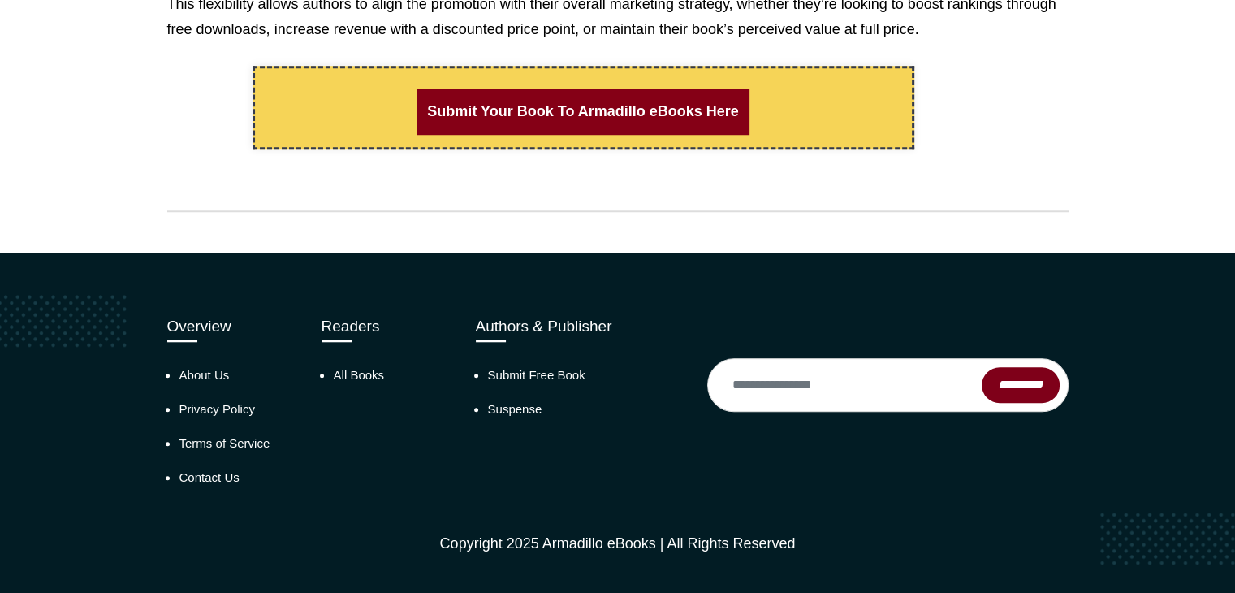
scroll to position [1436, 0]
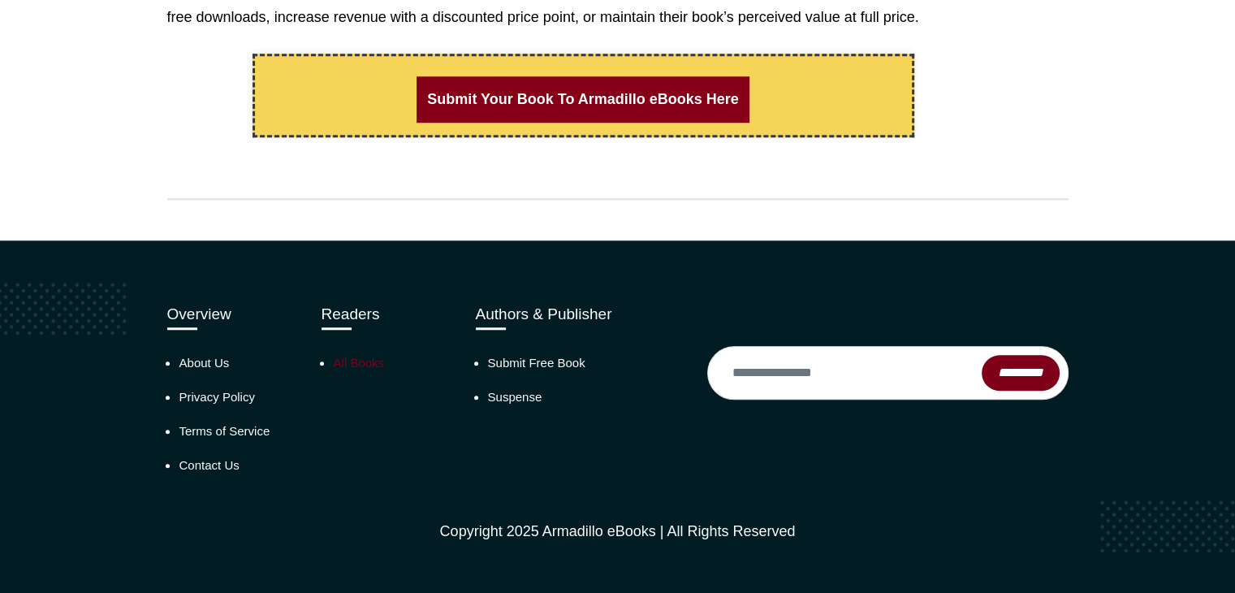
click at [364, 364] on link "All Books" at bounding box center [359, 363] width 51 height 14
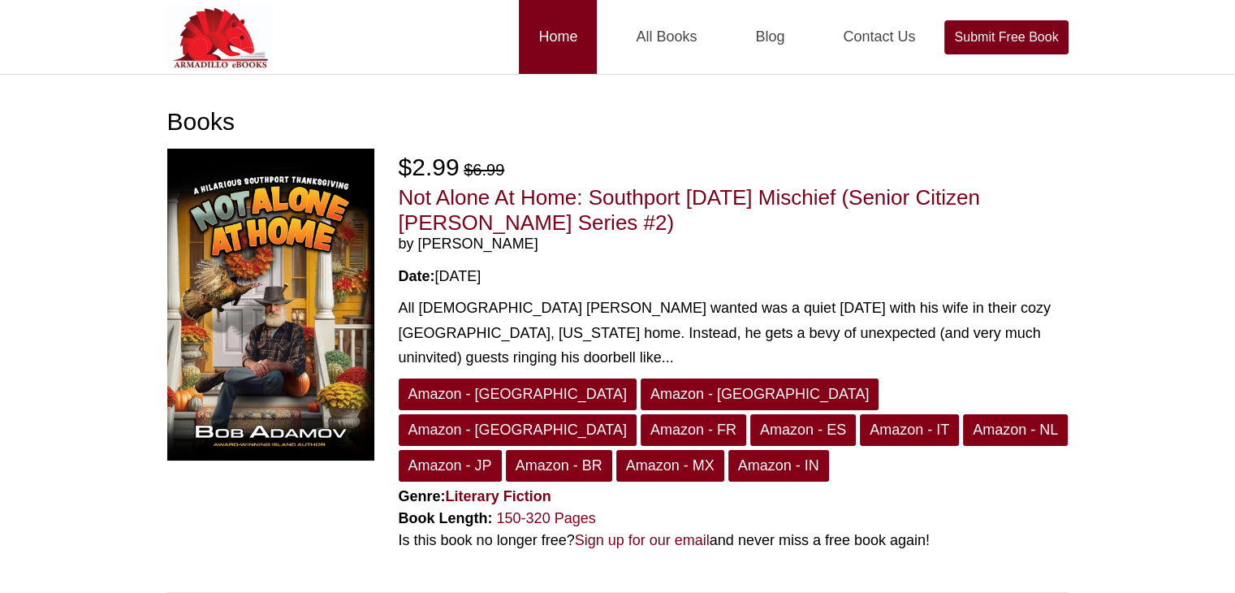
click at [579, 37] on link "Home" at bounding box center [558, 37] width 78 height 74
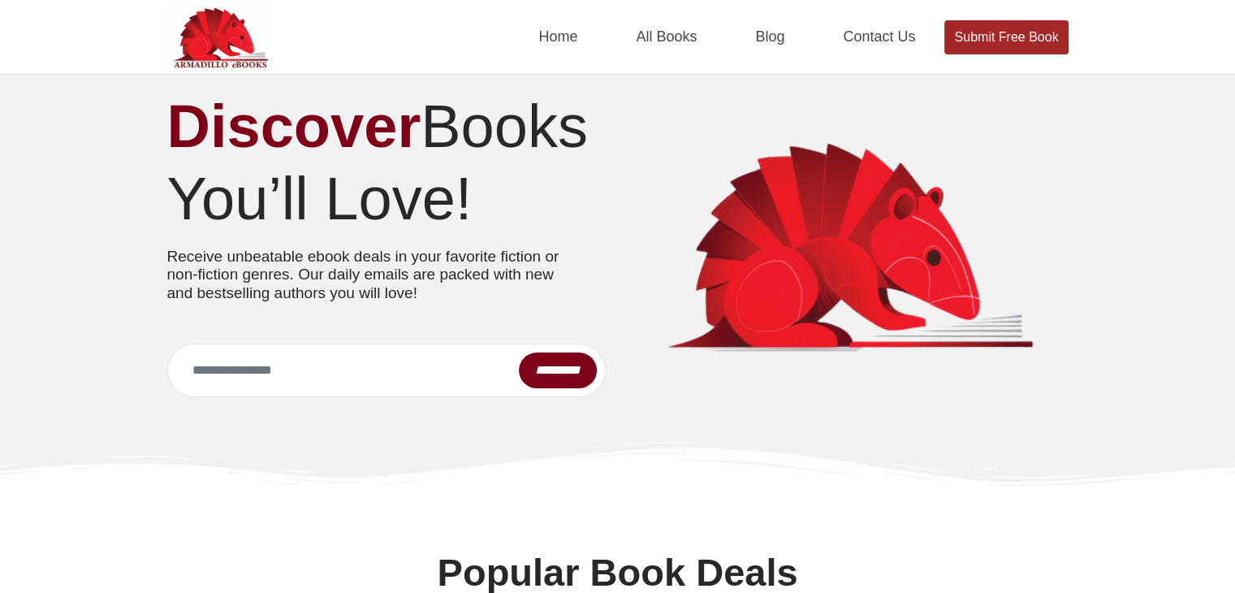
click at [991, 34] on link "Submit Free Book" at bounding box center [1005, 37] width 123 height 34
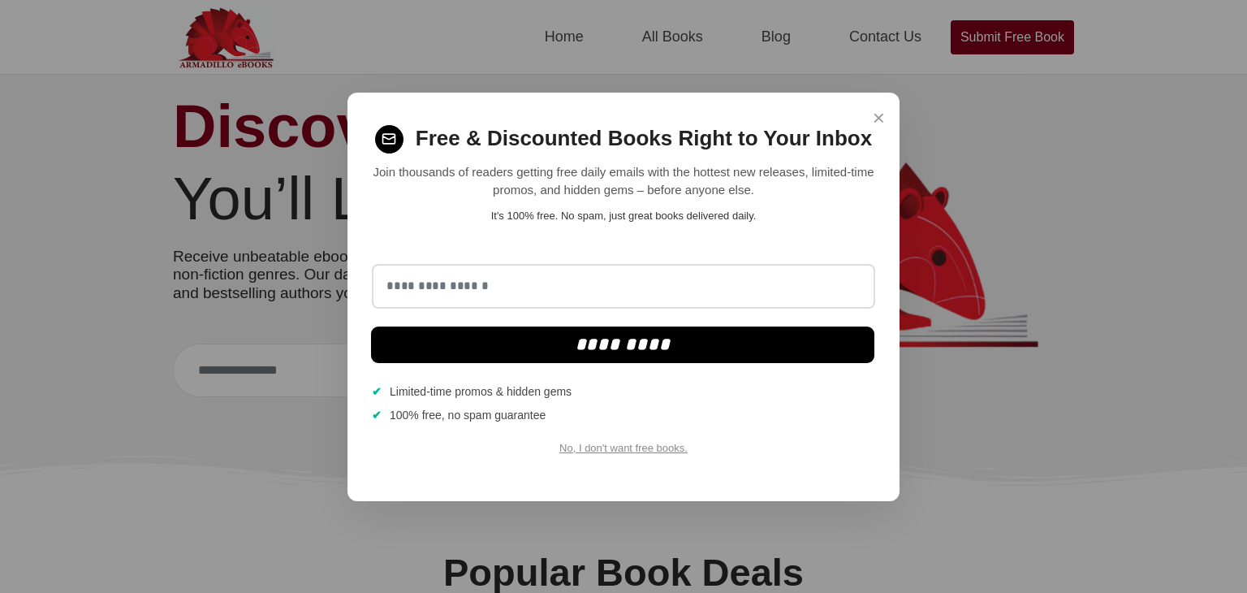
click at [876, 115] on span "×" at bounding box center [879, 118] width 12 height 32
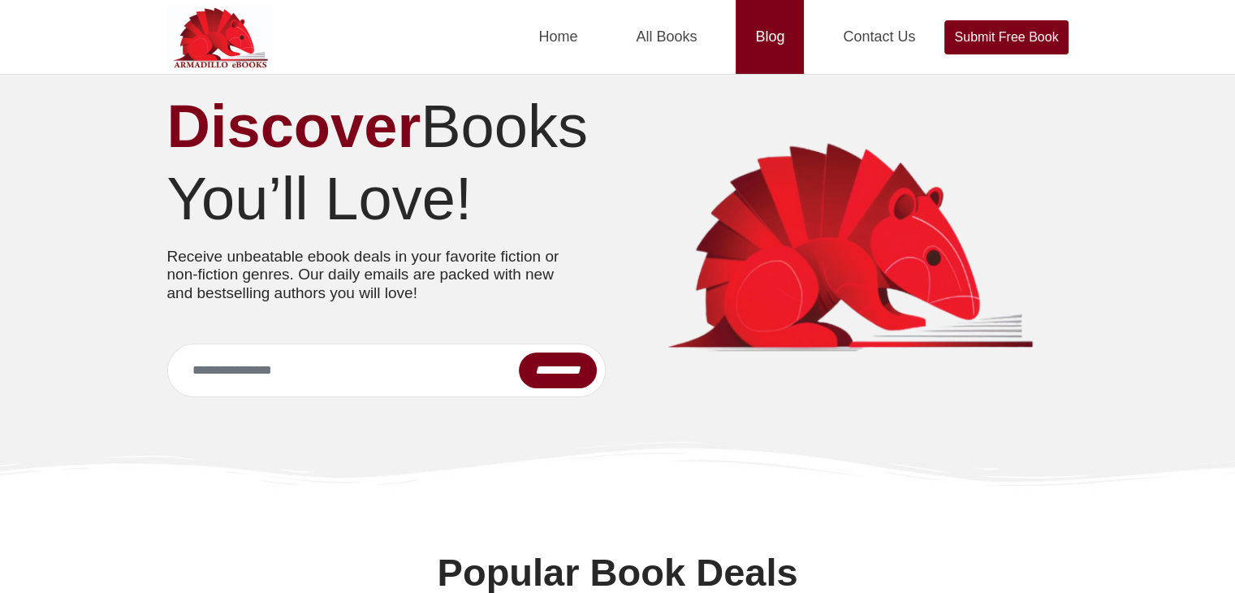
click at [767, 29] on link "Blog" at bounding box center [770, 37] width 68 height 74
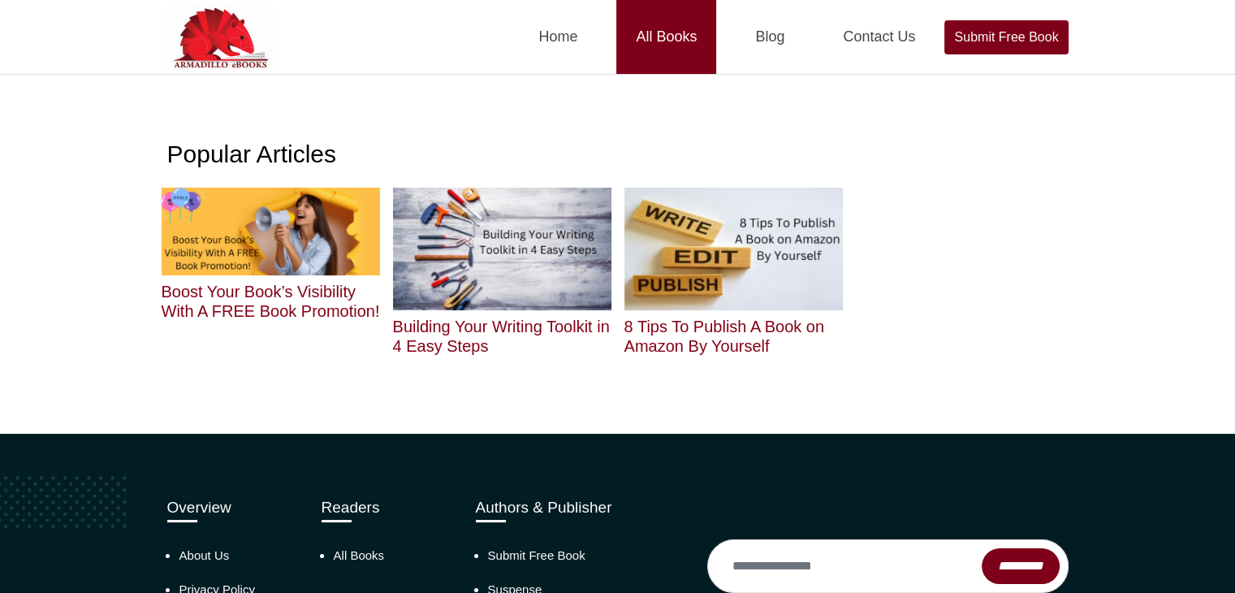
click at [650, 31] on link "All Books" at bounding box center [666, 37] width 100 height 74
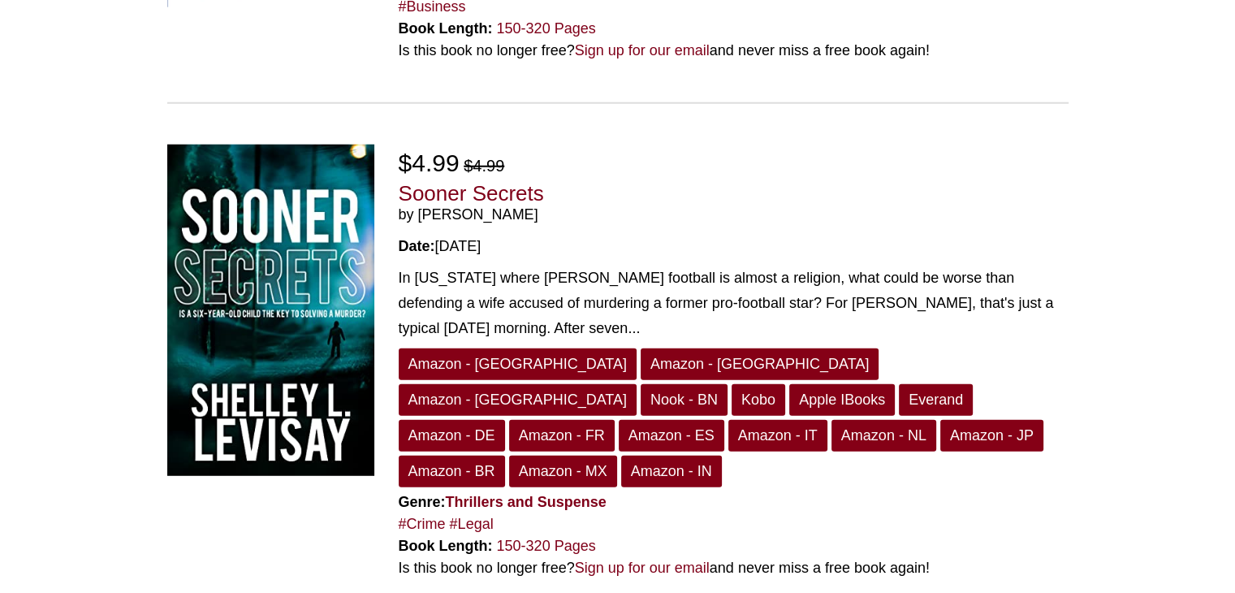
scroll to position [4304, 0]
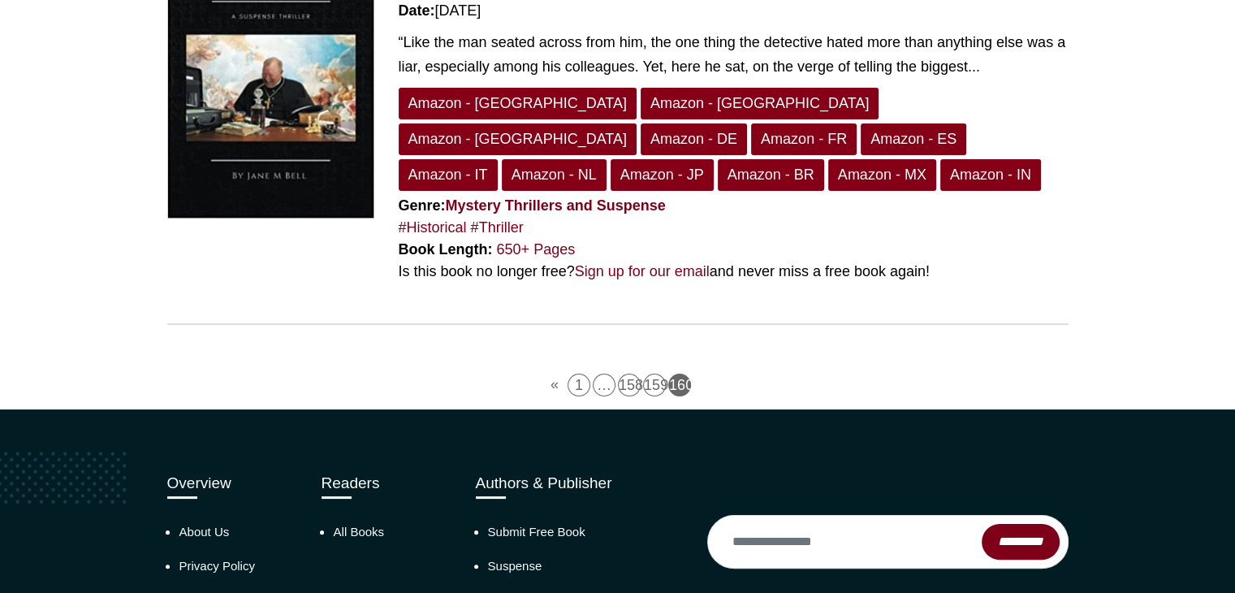
scroll to position [244, 0]
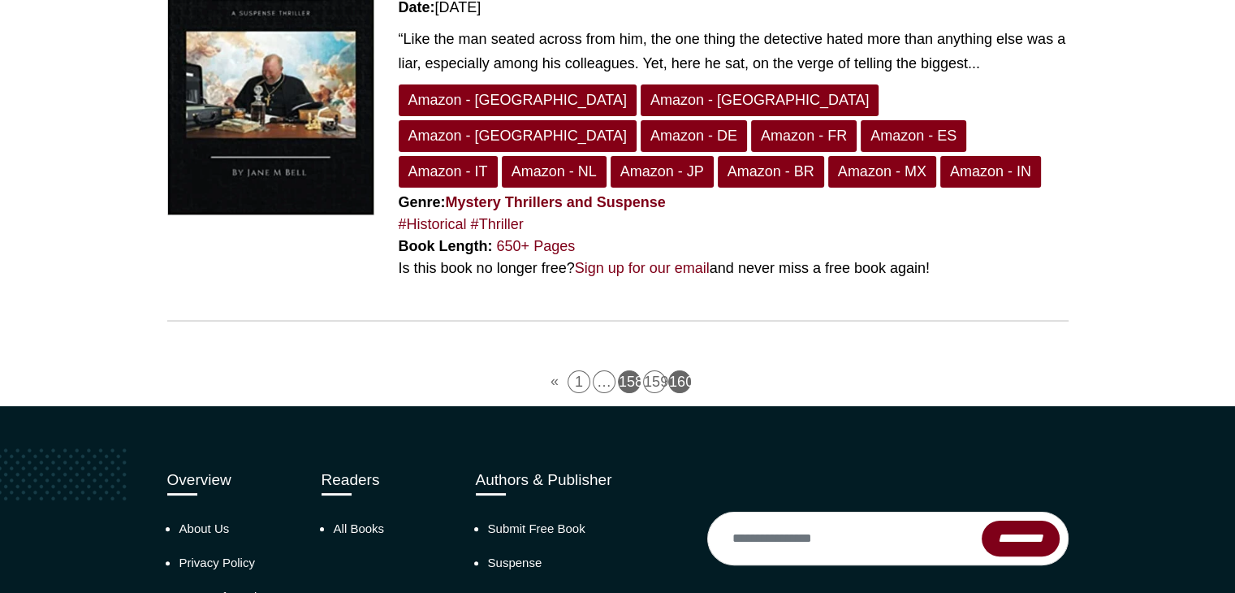
click at [633, 370] on link "158" at bounding box center [629, 381] width 23 height 23
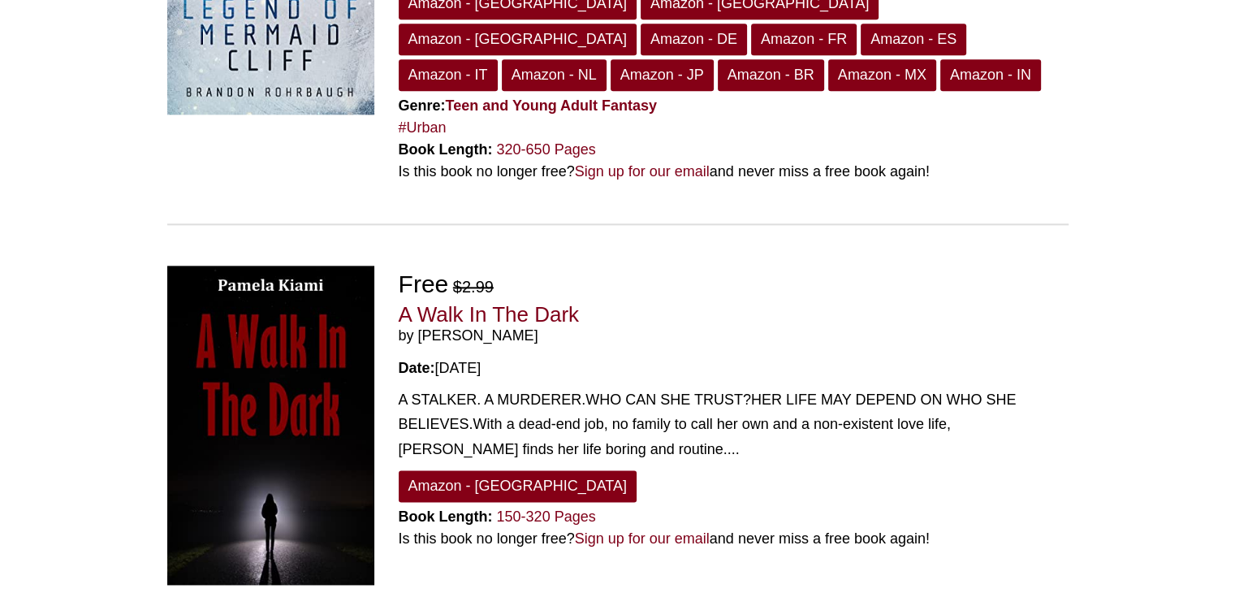
scroll to position [2274, 0]
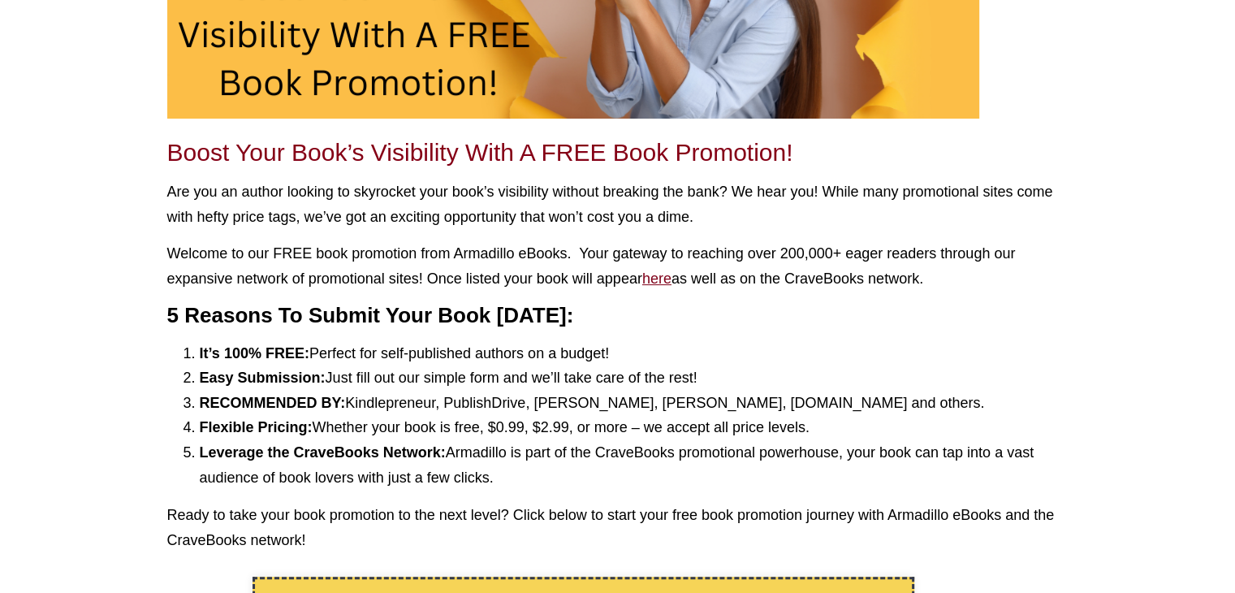
scroll to position [244, 0]
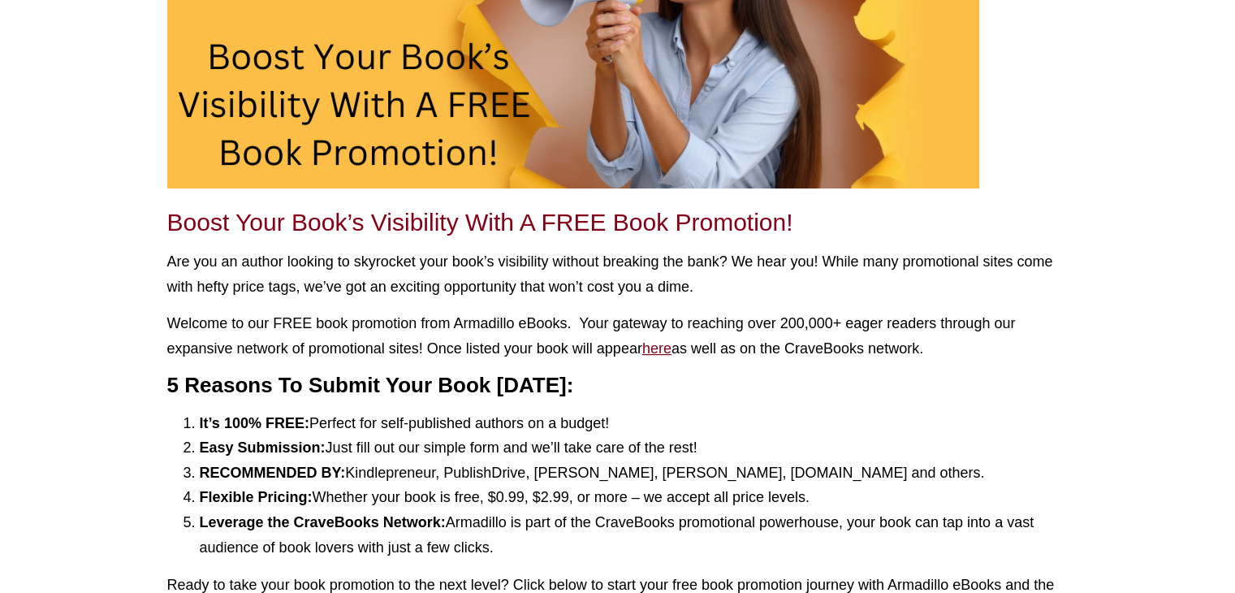
click at [663, 348] on u "here" at bounding box center [656, 348] width 29 height 16
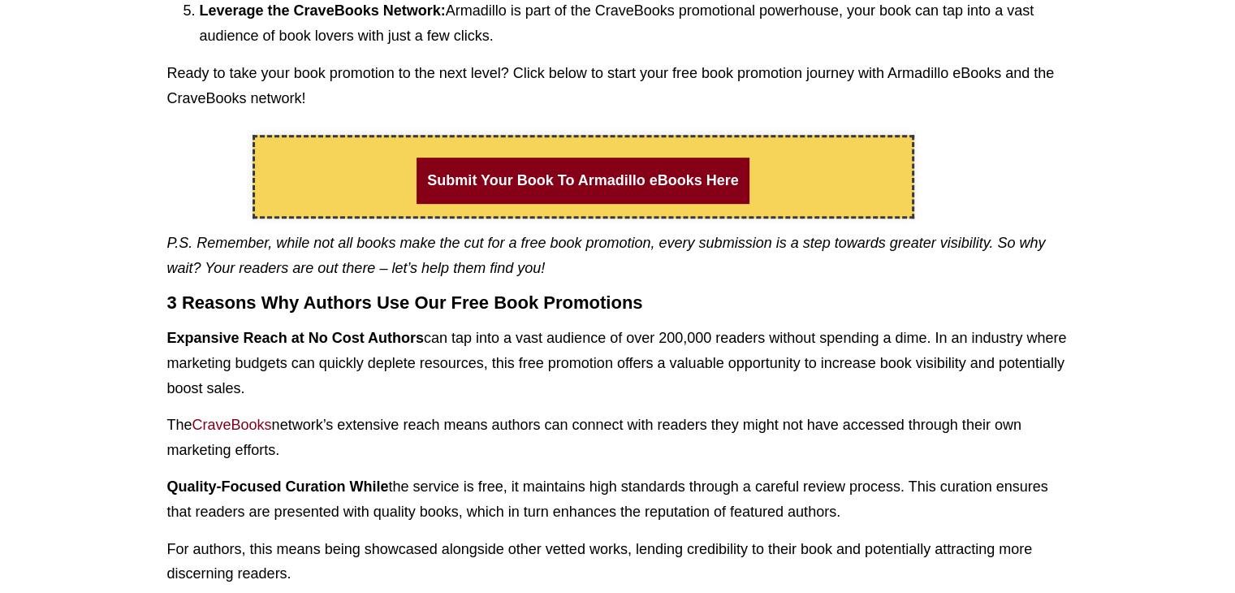
scroll to position [731, 0]
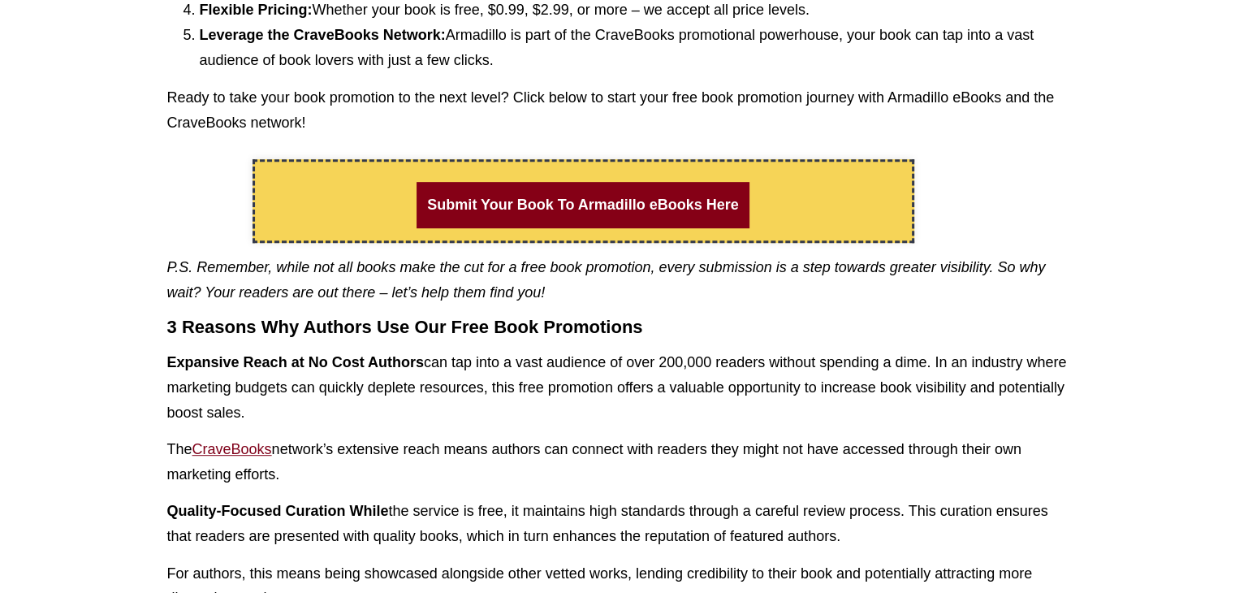
click at [226, 445] on link "CraveBooks" at bounding box center [232, 449] width 80 height 16
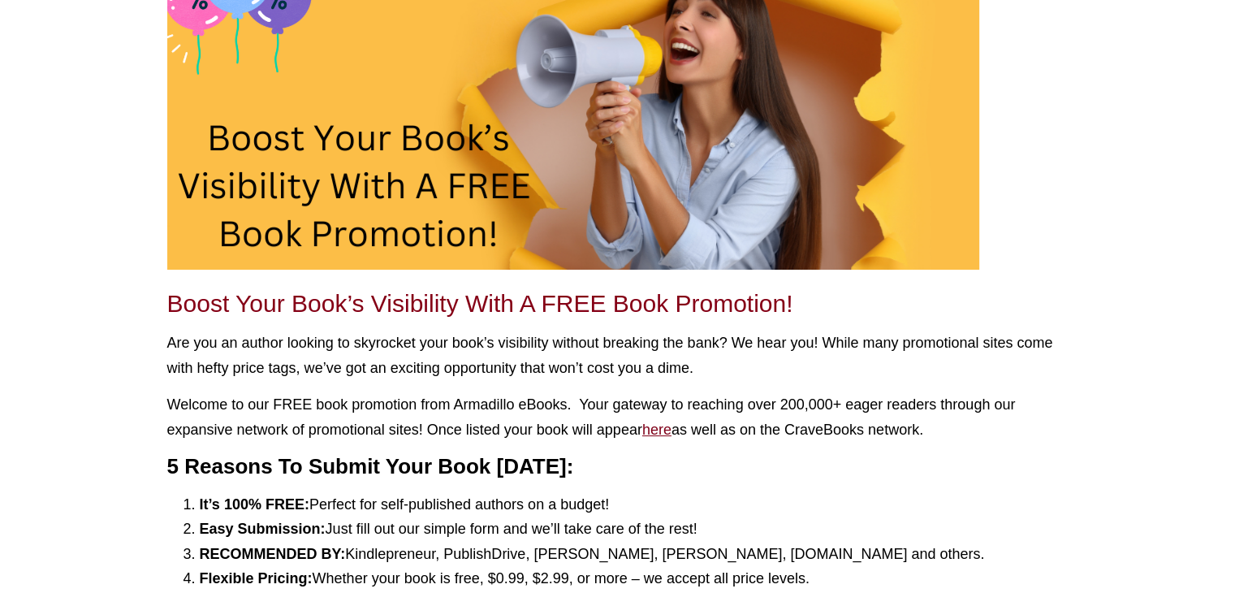
scroll to position [162, 0]
